Goal: Navigation & Orientation: Find specific page/section

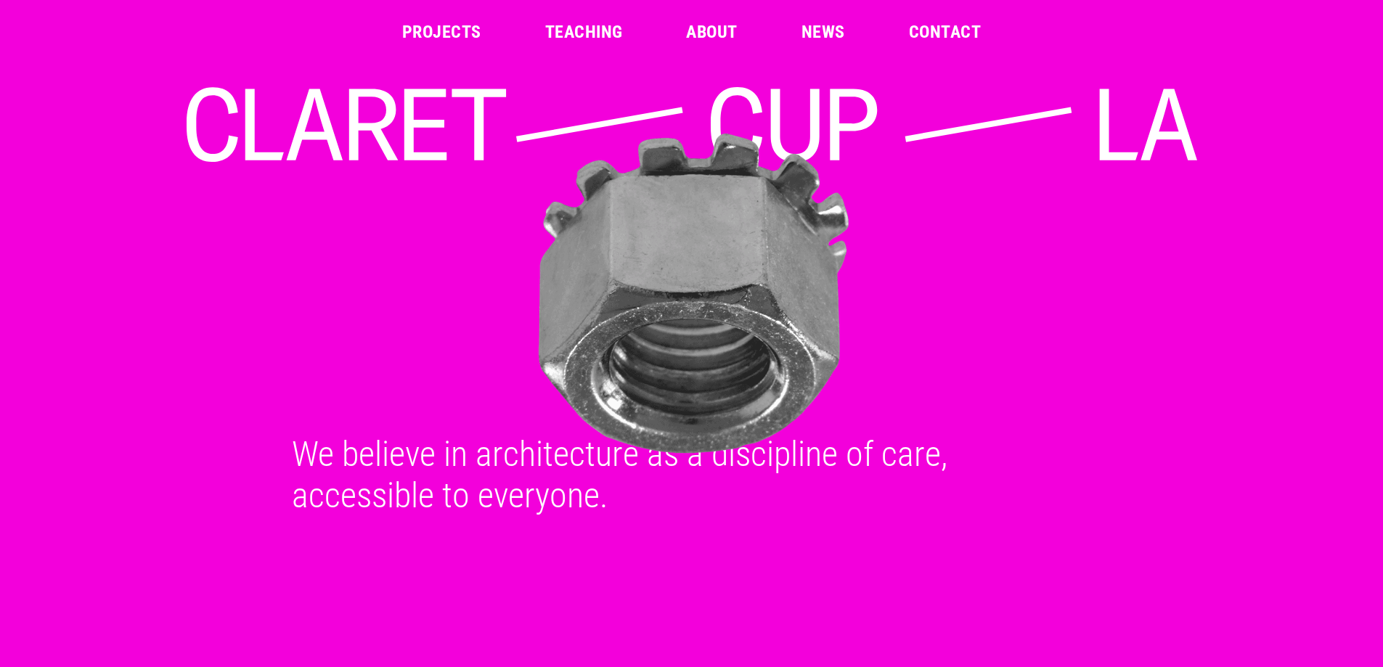
click at [460, 49] on header "Projects Teaching About News Contact" at bounding box center [691, 32] width 1383 height 64
click at [454, 35] on link "Projects" at bounding box center [441, 31] width 79 height 17
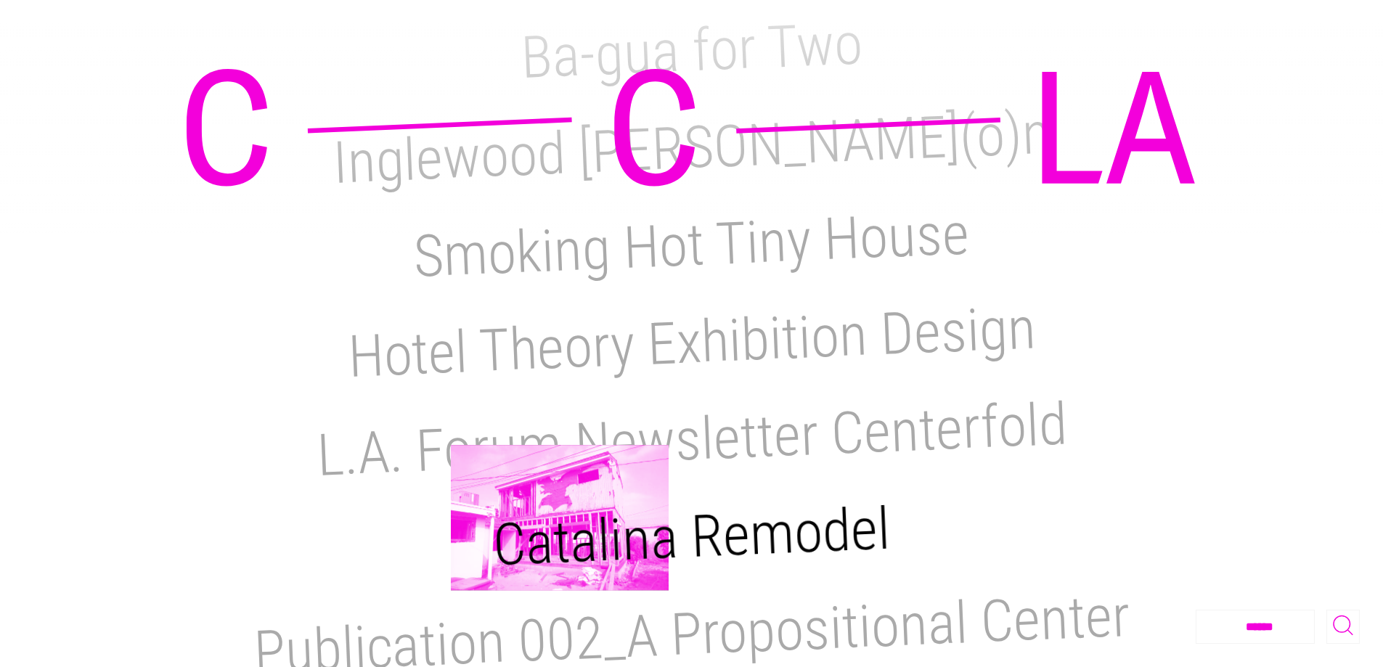
scroll to position [871, 0]
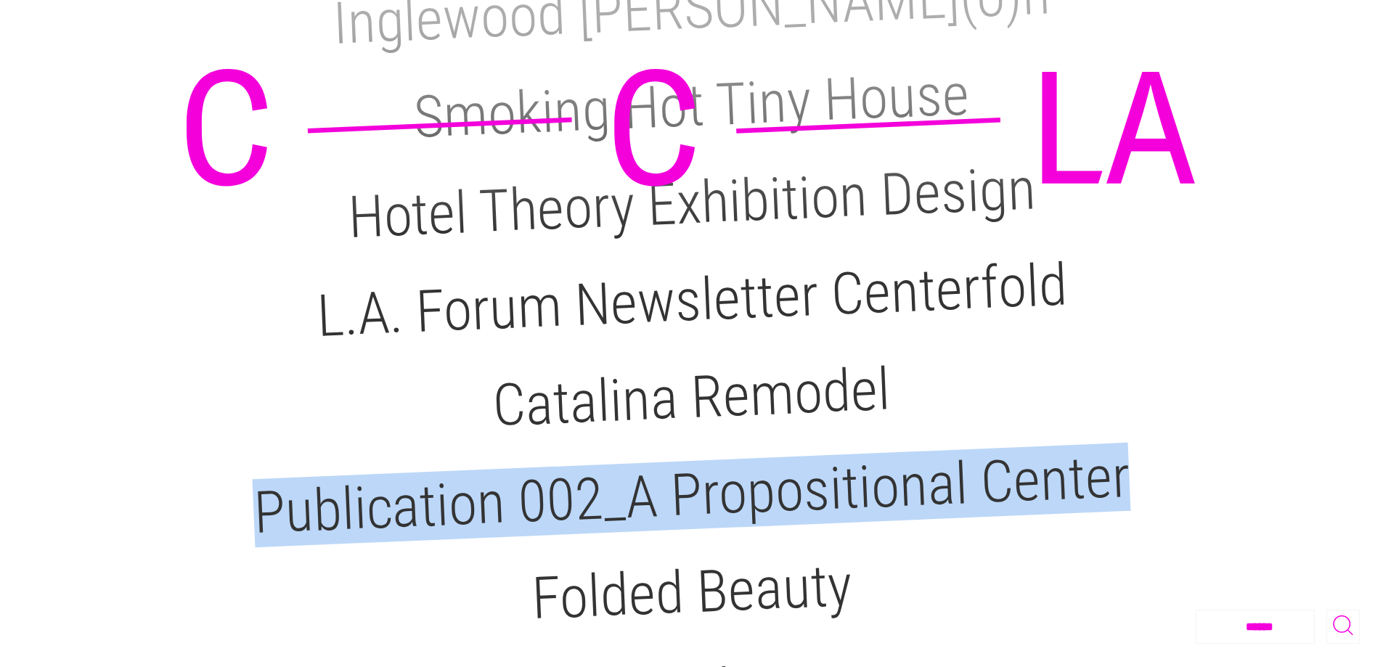
drag, startPoint x: 1375, startPoint y: 306, endPoint x: 1391, endPoint y: 363, distance: 59.5
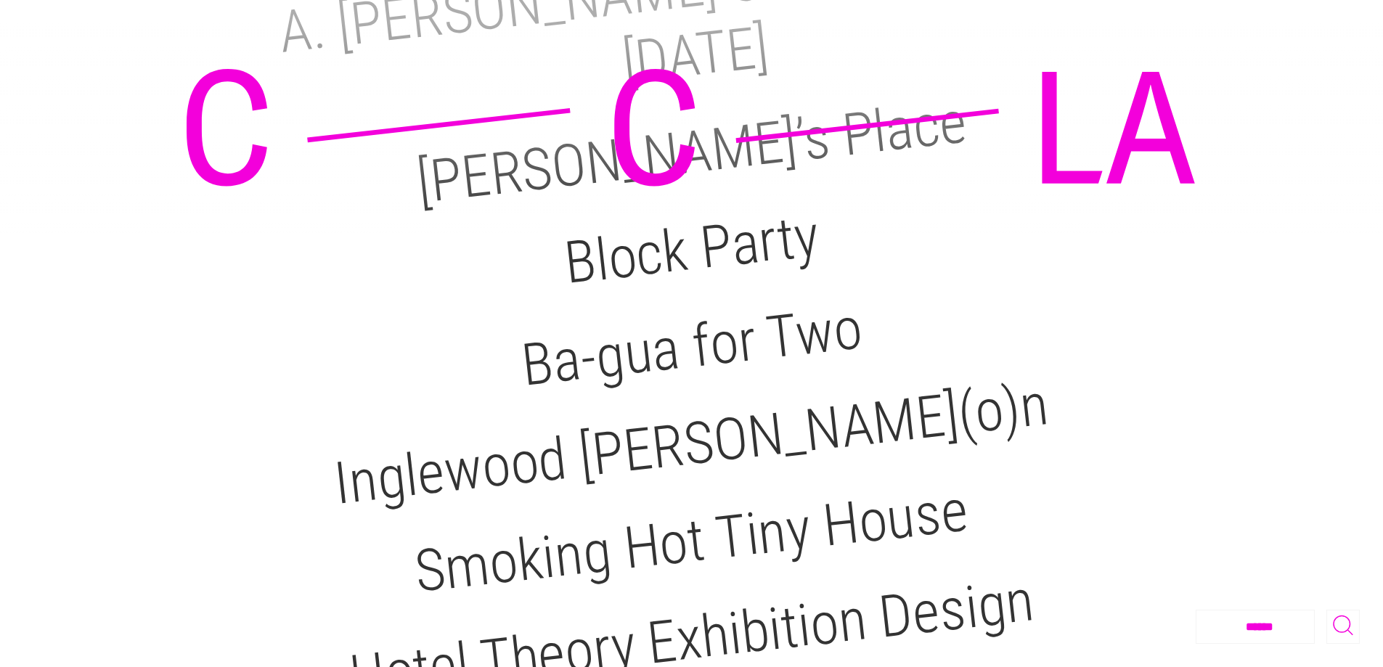
scroll to position [0, 0]
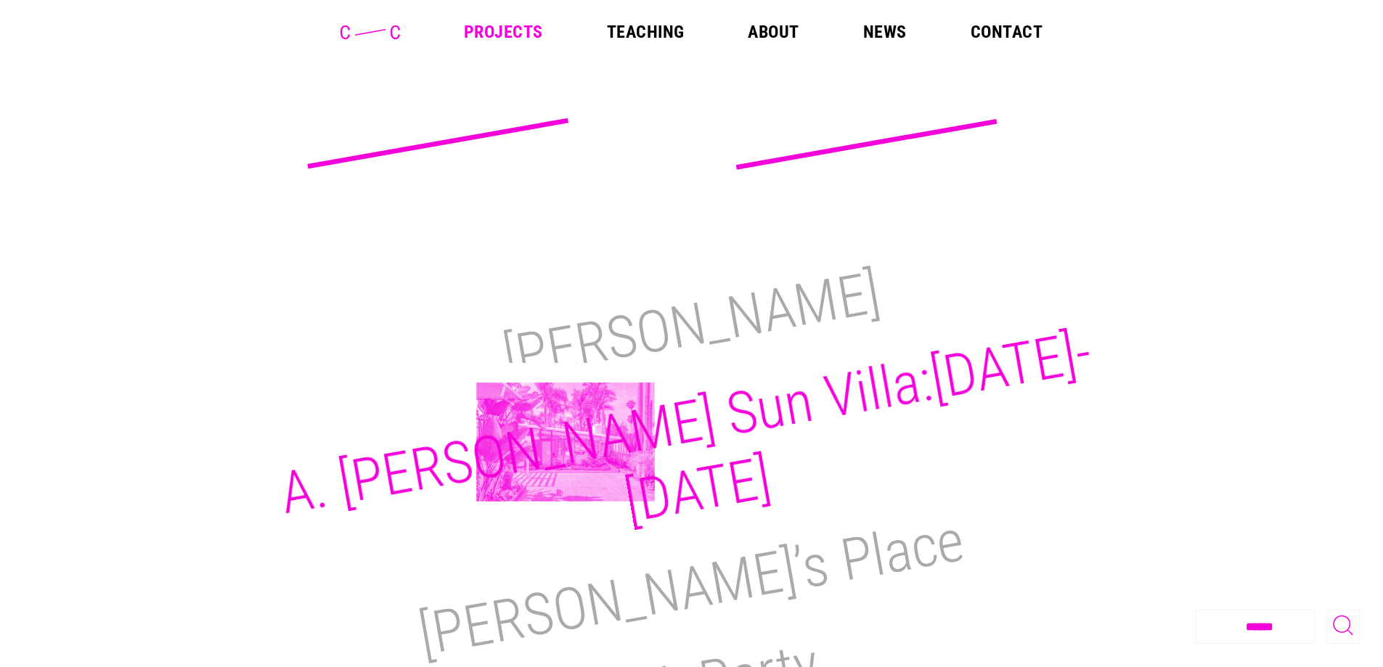
click at [565, 442] on h2 "A. [PERSON_NAME] Sun Villa:[DATE]-[DATE]" at bounding box center [685, 427] width 821 height 218
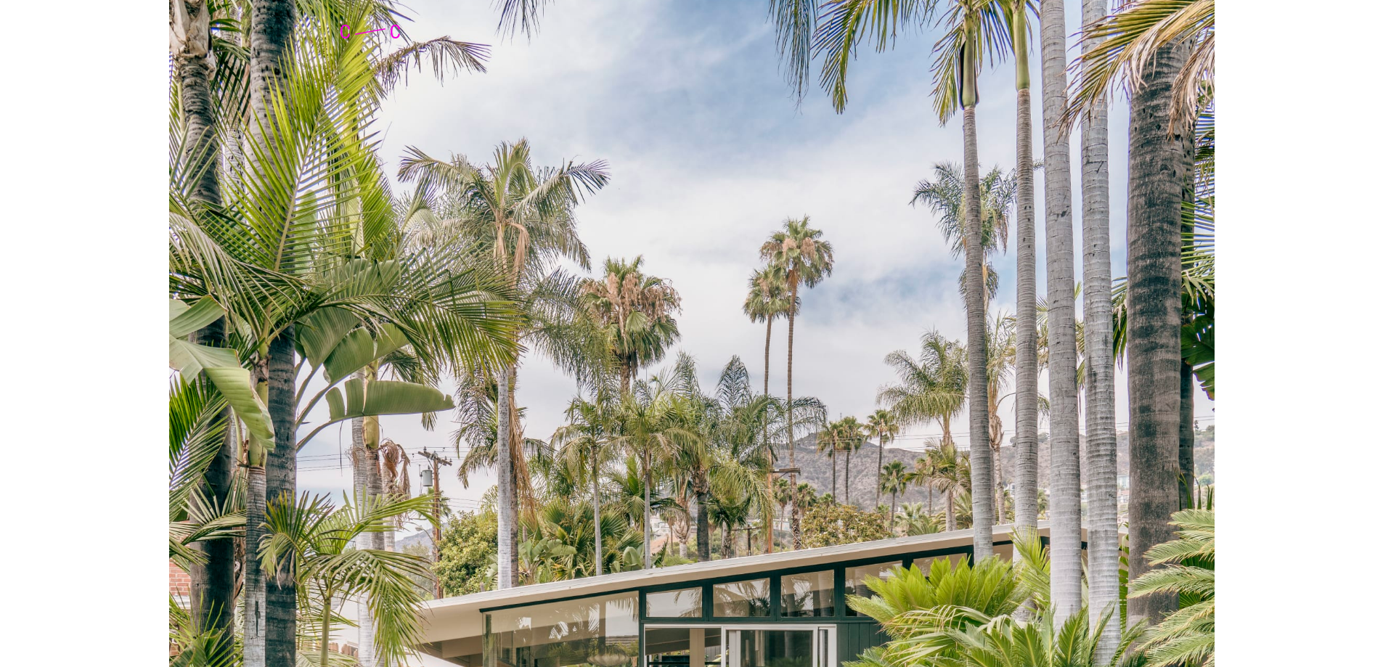
scroll to position [7331, 0]
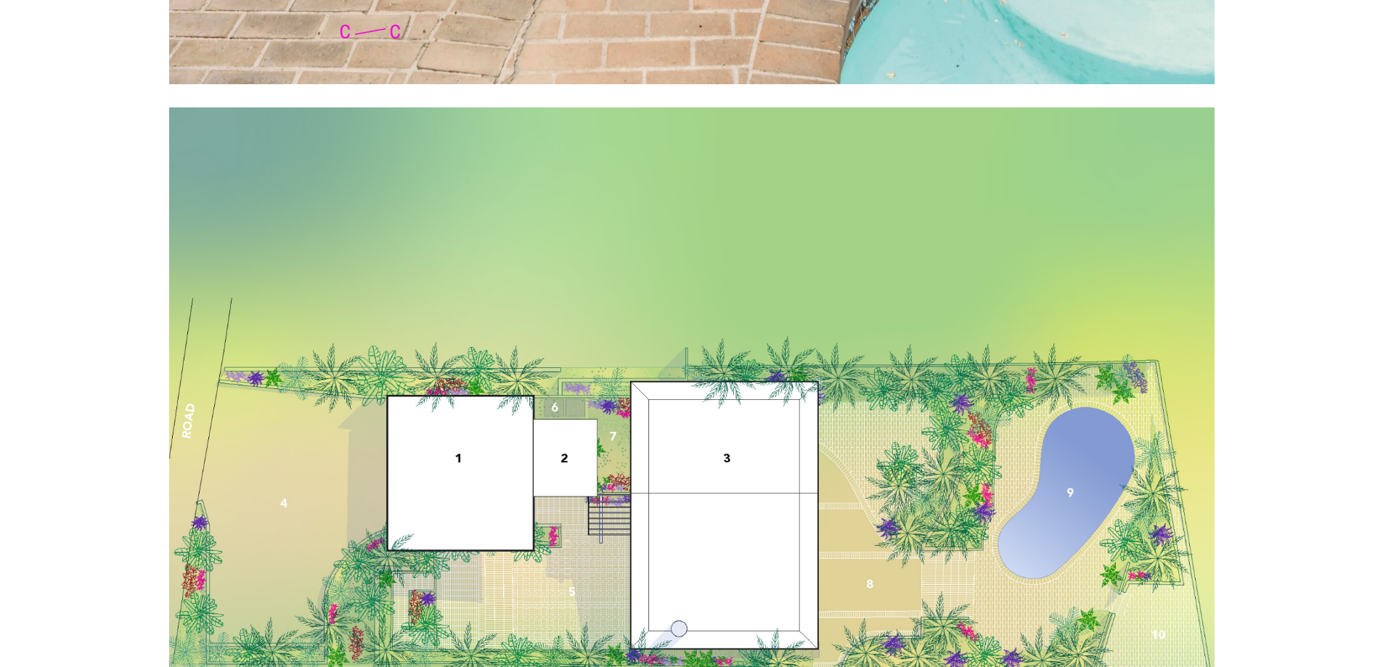
click at [787, 467] on img at bounding box center [691, 512] width 1045 height 810
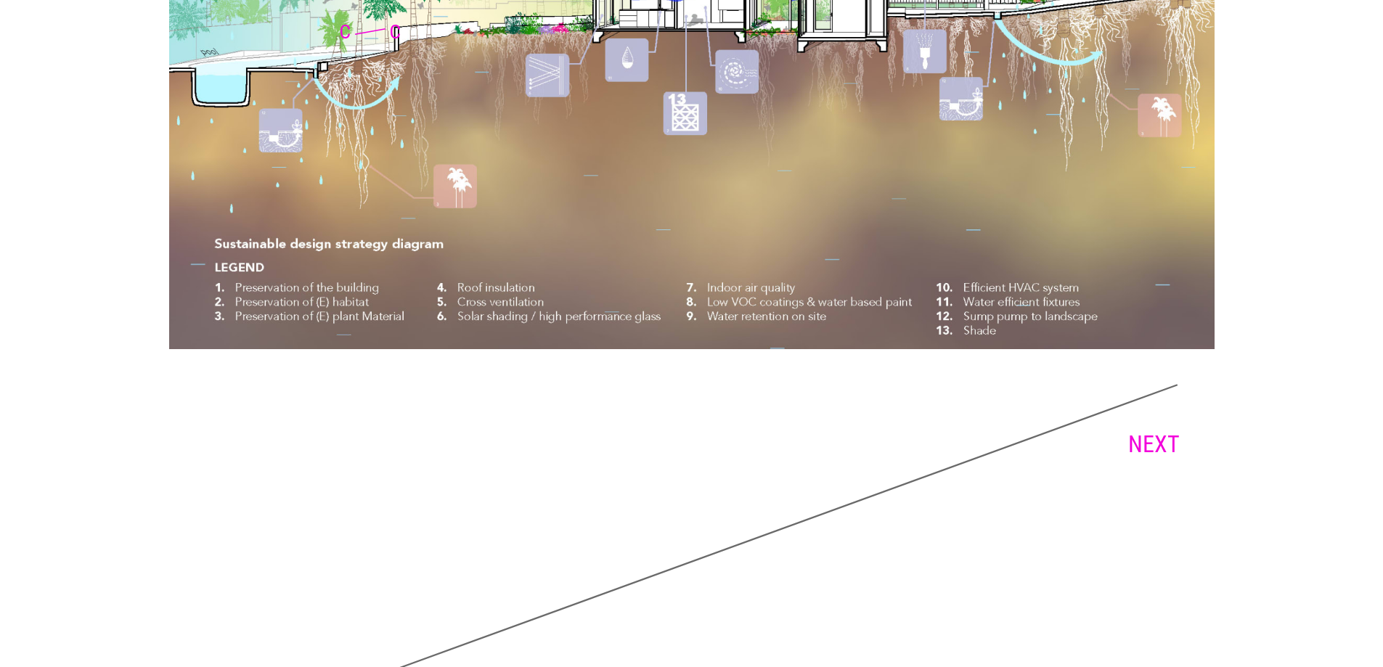
scroll to position [10838, 0]
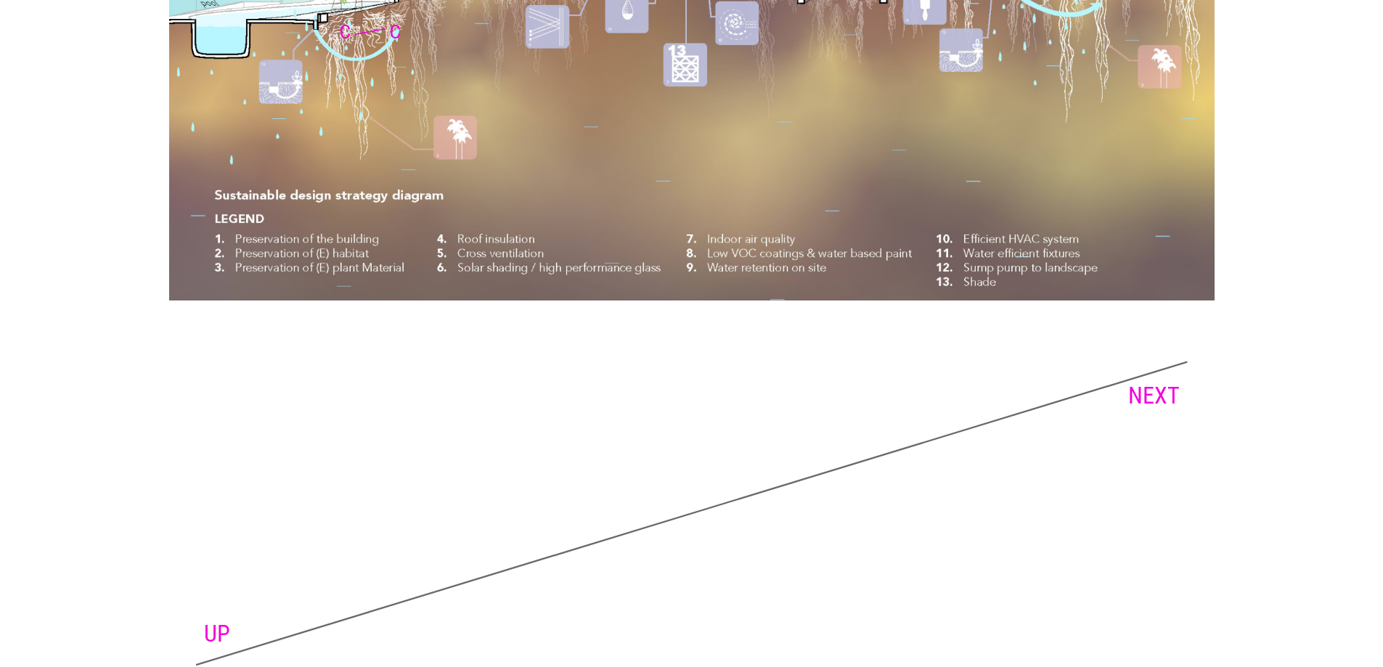
click at [1169, 409] on link "NEXT" at bounding box center [1154, 396] width 52 height 28
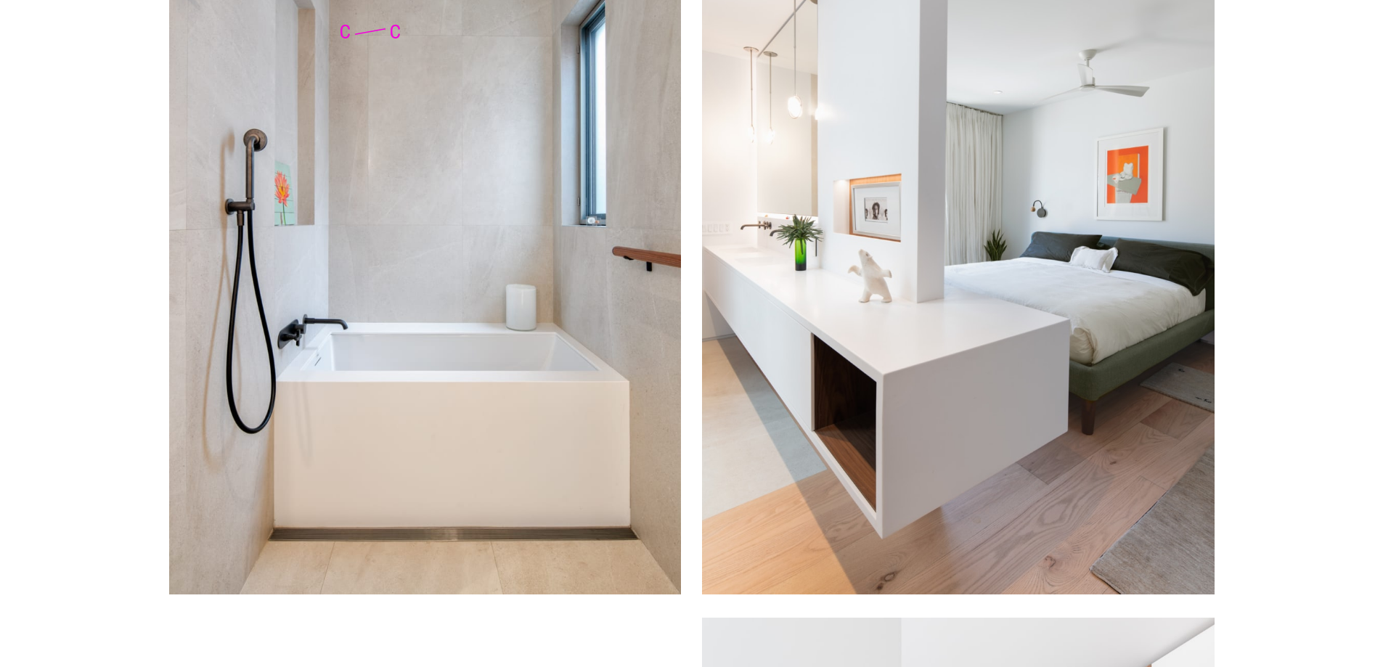
scroll to position [4791, 0]
